Goal: Task Accomplishment & Management: Complete application form

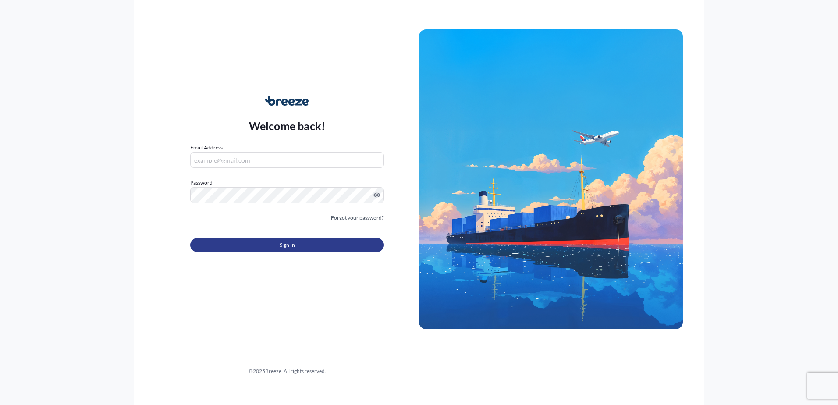
type input "[PERSON_NAME][EMAIL_ADDRESS][DOMAIN_NAME]"
click at [325, 244] on button "Sign In" at bounding box center [287, 245] width 194 height 14
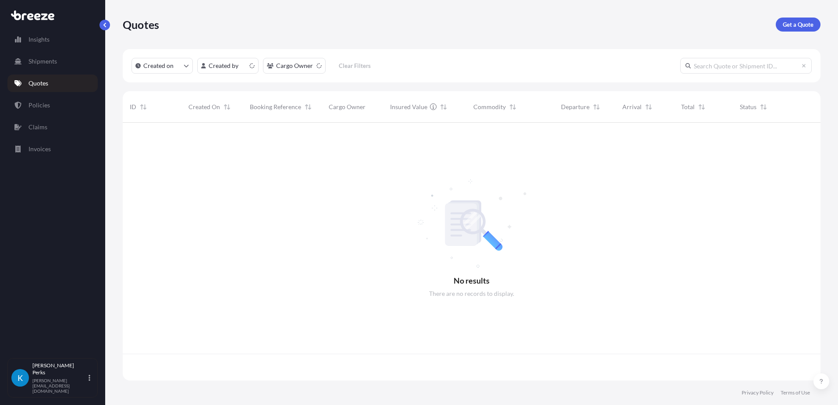
scroll to position [256, 691]
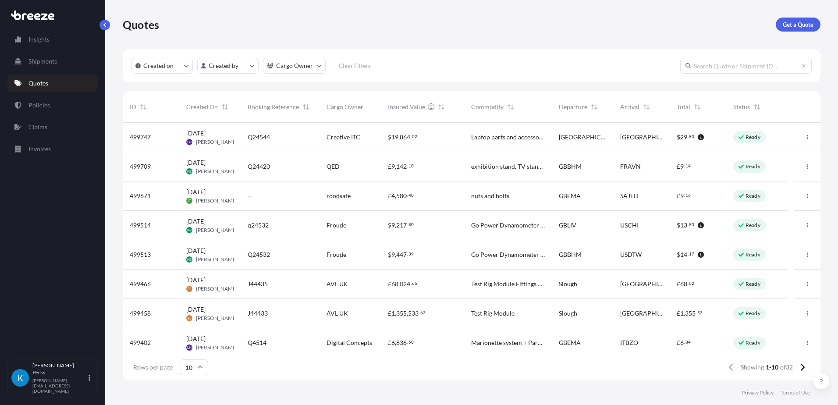
click at [455, 163] on div "£ 9 , 142 . 10" at bounding box center [422, 166] width 69 height 9
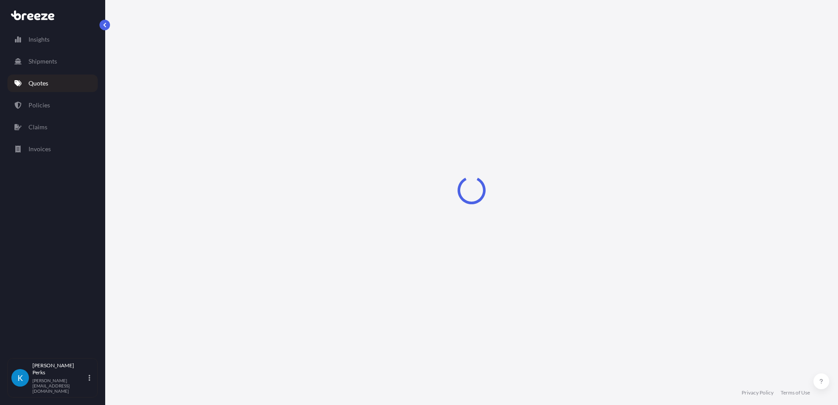
select select "Road"
select select "Air"
select select "Road"
select select "4"
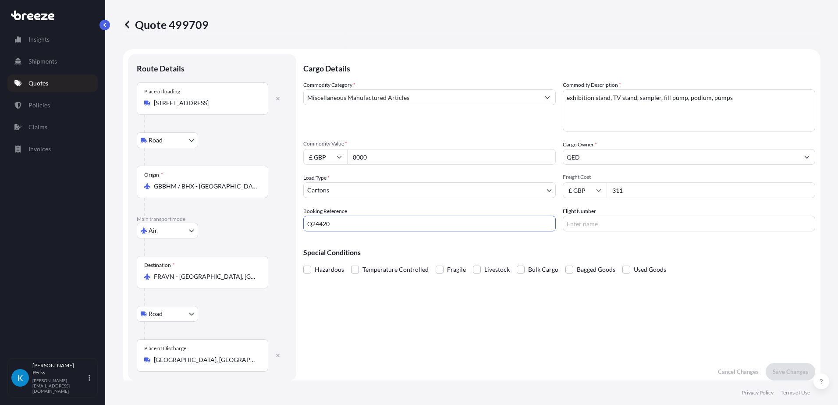
click at [357, 226] on input "Q24420" at bounding box center [429, 224] width 252 height 16
drag, startPoint x: 343, startPoint y: 223, endPoint x: 203, endPoint y: 189, distance: 143.5
click at [203, 189] on form "Route Details Place of loading Alliance Cl, Nuneaton CV11 [GEOGRAPHIC_DATA] Rai…" at bounding box center [471, 217] width 697 height 336
type input "J44980"
click at [575, 227] on input "Flight Number" at bounding box center [688, 224] width 252 height 16
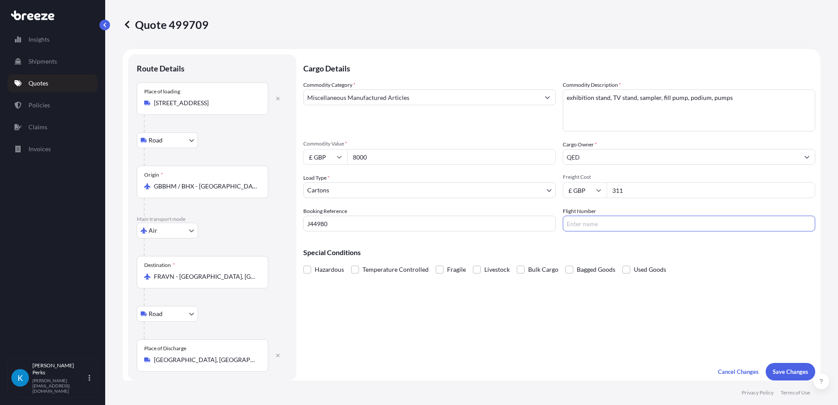
type input "DHL"
click at [588, 221] on input "DHL" at bounding box center [688, 224] width 252 height 16
drag, startPoint x: 583, startPoint y: 227, endPoint x: 545, endPoint y: 220, distance: 39.1
click at [545, 220] on div "Commodity Category * Miscellaneous Manufactured Articles Commodity Description …" at bounding box center [559, 156] width 512 height 151
click at [504, 329] on div "Cargo Details Commodity Category * Miscellaneous Manufactured Articles Commodit…" at bounding box center [559, 217] width 512 height 326
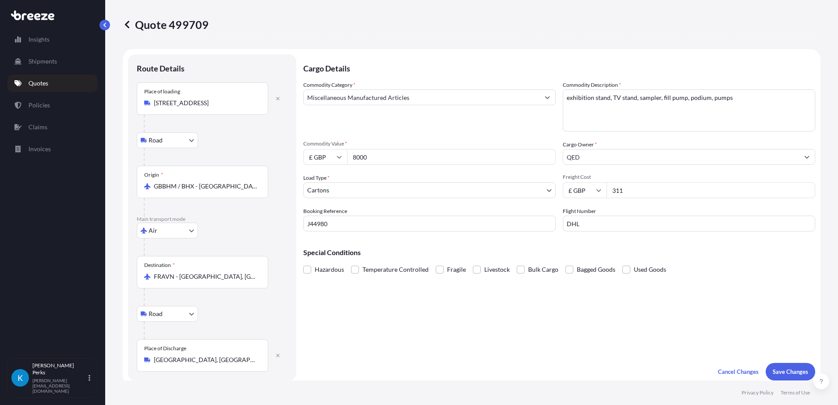
scroll to position [44, 0]
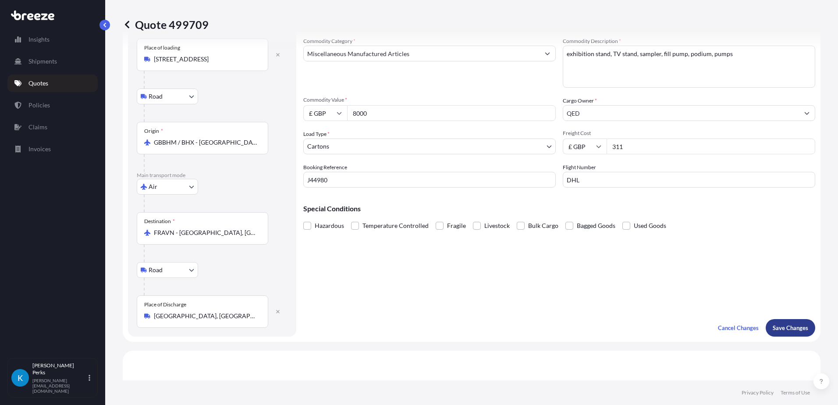
click at [772, 330] on p "Save Changes" at bounding box center [789, 327] width 35 height 9
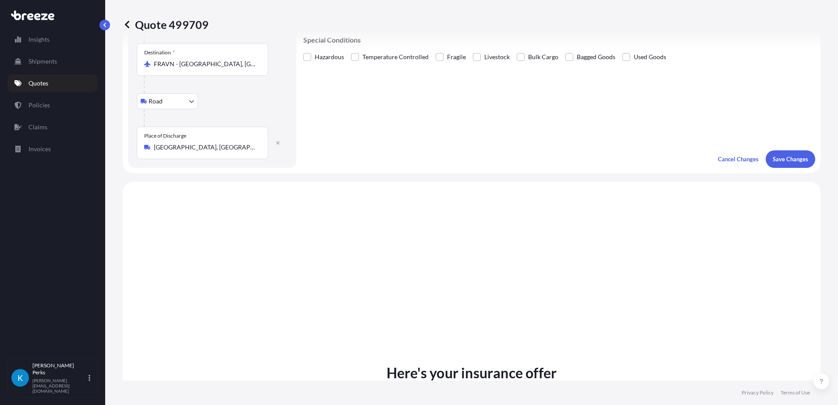
scroll to position [350, 0]
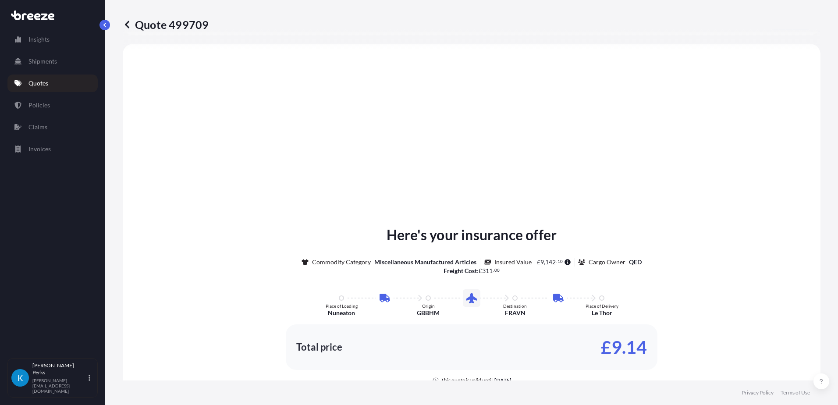
select select "Road"
select select "Air"
select select "Road"
select select "4"
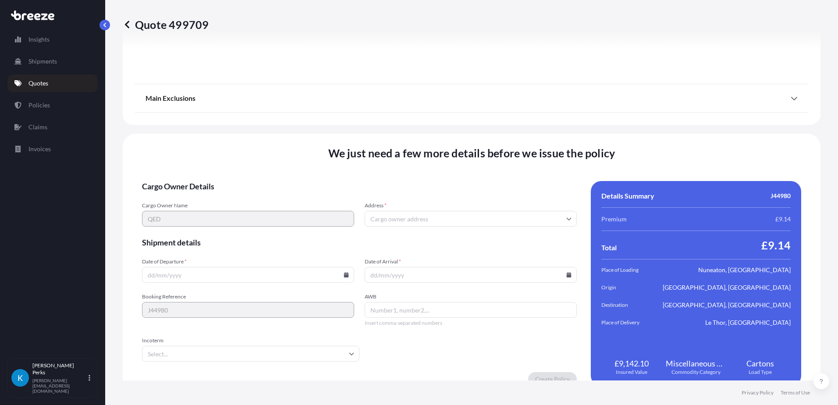
scroll to position [1159, 0]
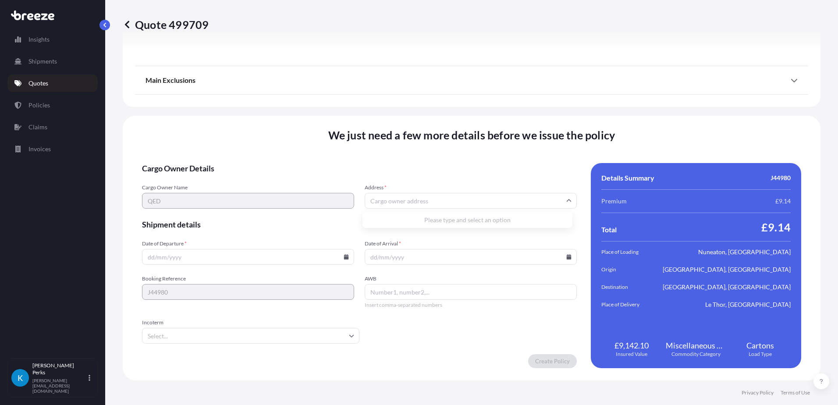
click at [392, 200] on input "Address *" at bounding box center [470, 201] width 212 height 16
click at [387, 203] on input "Address *" at bounding box center [470, 201] width 212 height 16
click at [310, 253] on input "Date of Departure *" at bounding box center [248, 257] width 212 height 16
click at [344, 256] on icon at bounding box center [346, 256] width 5 height 5
click at [263, 196] on button "26" at bounding box center [256, 192] width 14 height 14
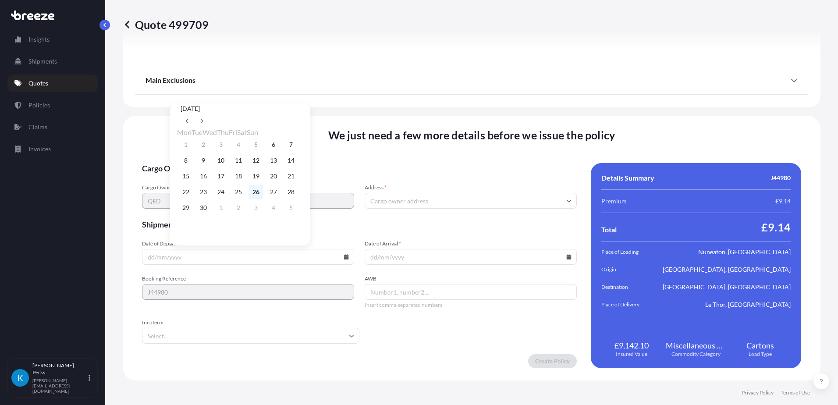
type input "[DATE]"
click at [409, 255] on input "Date of Arrival *" at bounding box center [470, 257] width 212 height 16
click at [566, 259] on icon at bounding box center [568, 256] width 5 height 5
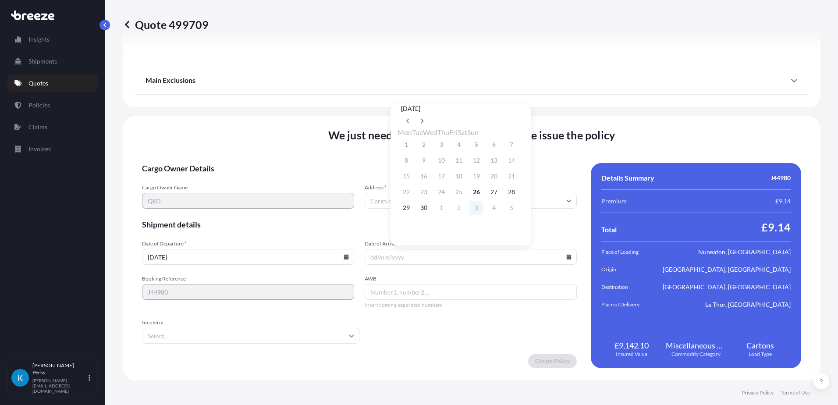
click at [483, 215] on button "3" at bounding box center [476, 208] width 14 height 14
type input "[DATE]"
click at [382, 288] on input "AWB" at bounding box center [470, 292] width 212 height 16
click at [443, 287] on input "AWB" at bounding box center [470, 292] width 212 height 16
paste input "2847128373"
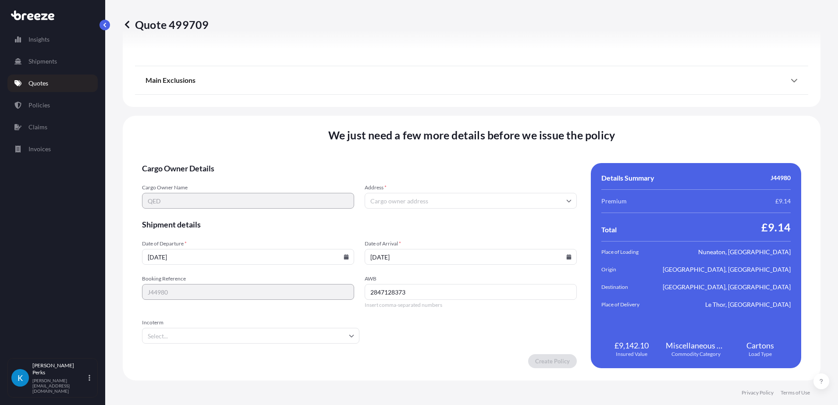
type input "2847128373"
click at [255, 337] on input "Incoterm" at bounding box center [250, 336] width 217 height 16
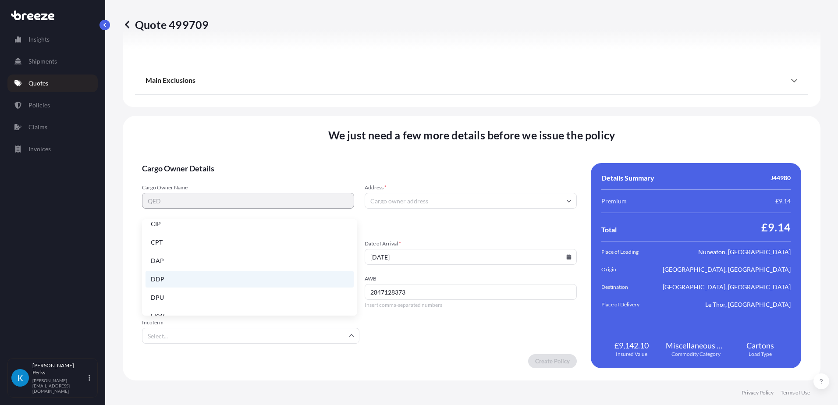
click at [216, 281] on li "DDP" at bounding box center [249, 279] width 208 height 17
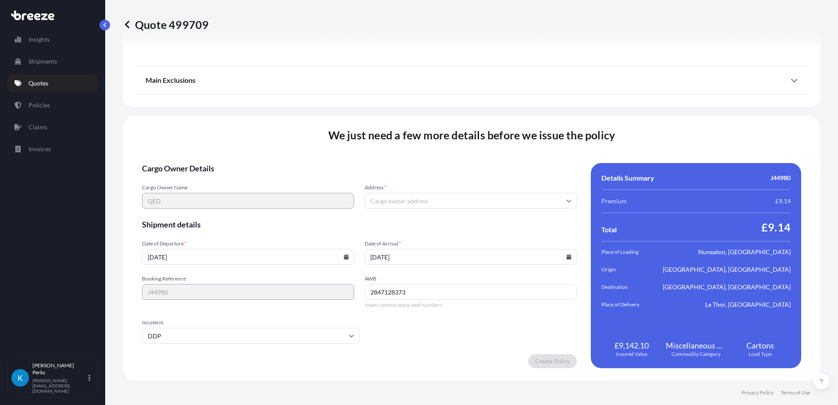
click at [389, 197] on input "Address *" at bounding box center [470, 201] width 212 height 16
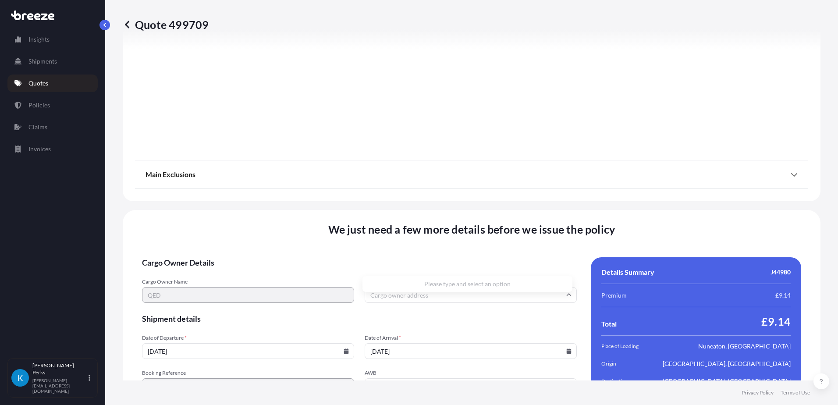
scroll to position [1095, 0]
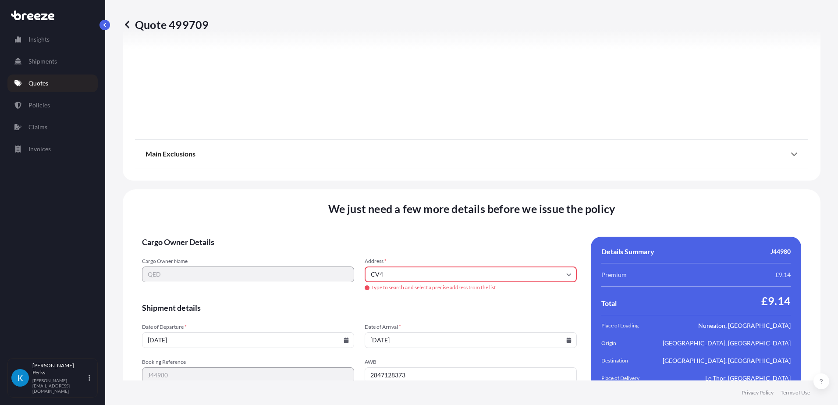
click at [433, 275] on input "CV4" at bounding box center [470, 274] width 212 height 16
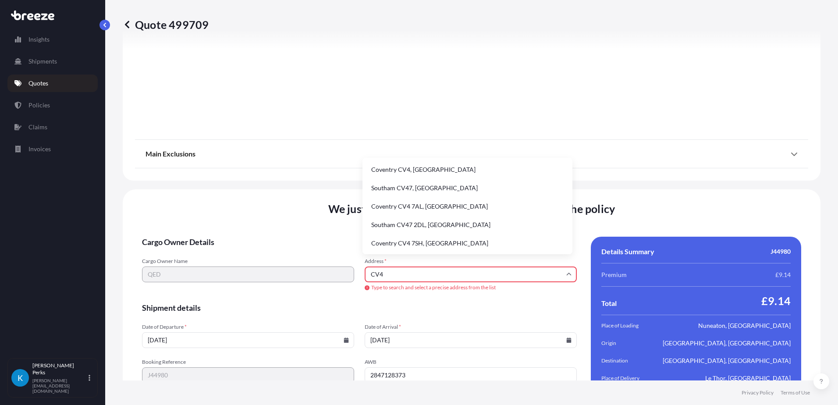
click at [414, 274] on input "CV4" at bounding box center [470, 274] width 212 height 16
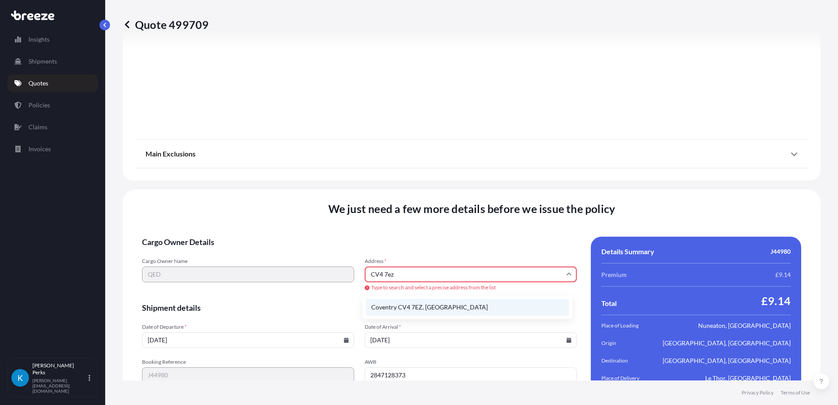
click at [423, 304] on li "Coventry CV4 7EZ, [GEOGRAPHIC_DATA]" at bounding box center [467, 307] width 203 height 17
type input "Coventry CV4 7EZ, [GEOGRAPHIC_DATA]"
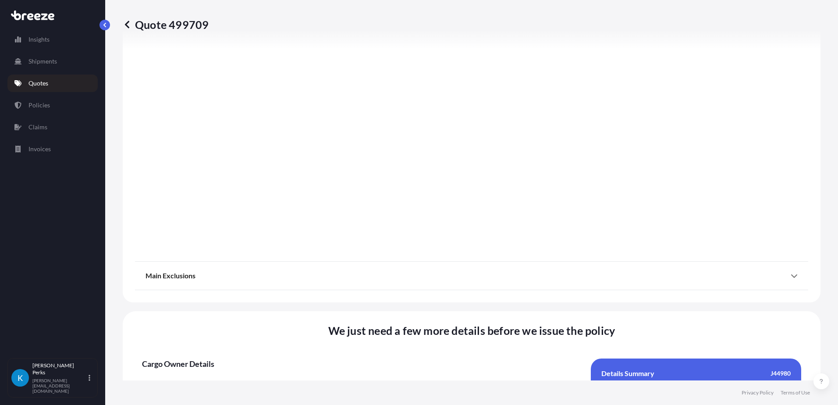
scroll to position [1159, 0]
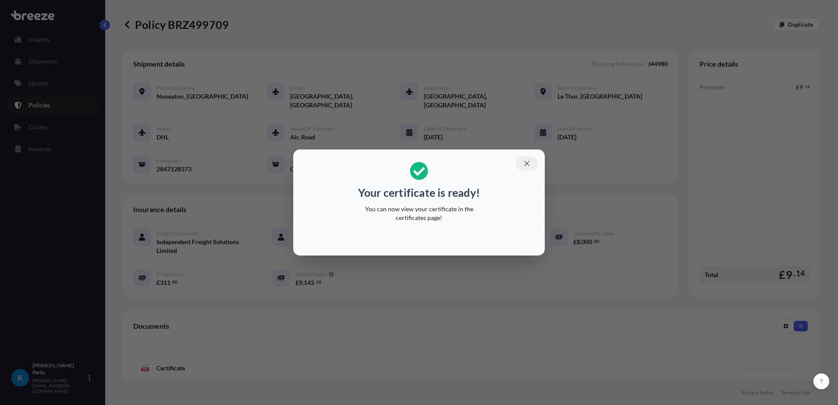
click at [523, 163] on icon "button" at bounding box center [527, 163] width 8 height 8
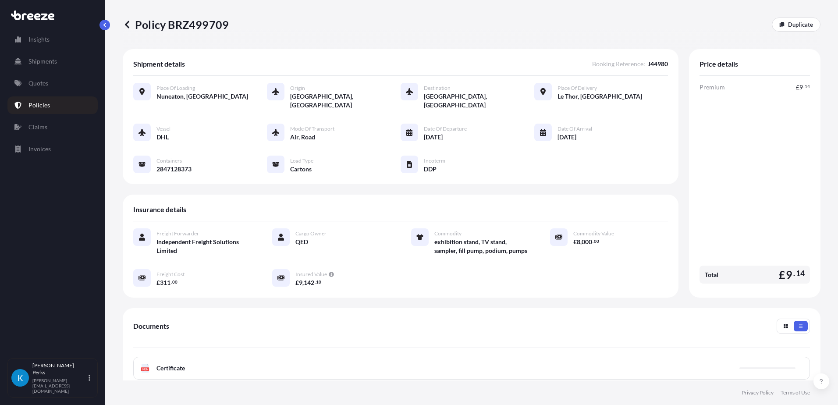
click at [239, 359] on div "PDF Certificate" at bounding box center [471, 368] width 676 height 23
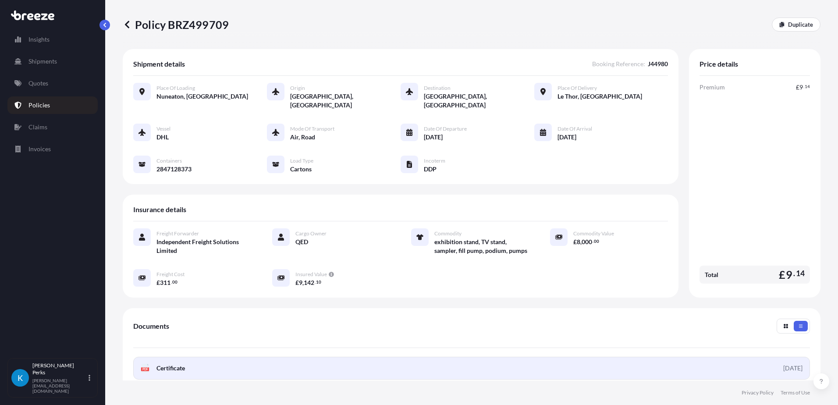
click at [239, 359] on link "PDF Certificate [DATE]" at bounding box center [471, 368] width 676 height 23
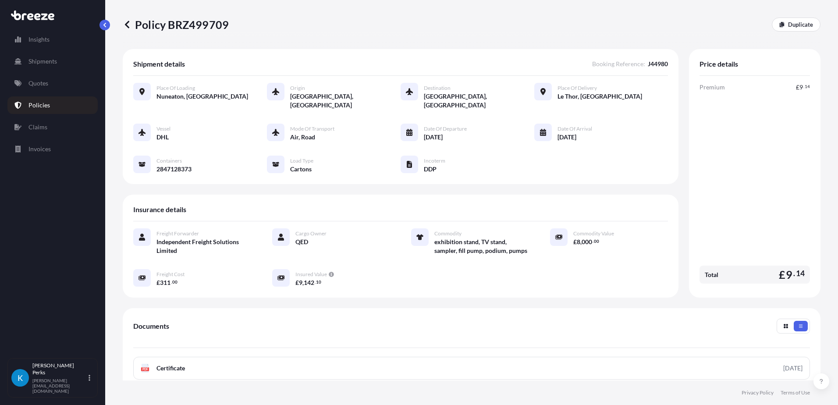
click at [200, 27] on p "Policy BRZ499709" at bounding box center [176, 25] width 106 height 14
click at [201, 27] on p "Policy BRZ499709" at bounding box center [176, 25] width 106 height 14
copy p "BRZ499709"
click at [43, 81] on p "Quotes" at bounding box center [38, 83] width 20 height 9
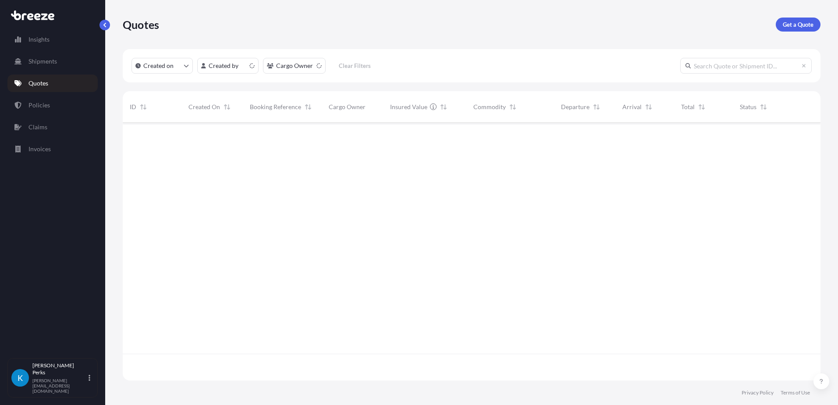
scroll to position [256, 691]
